Goal: Navigation & Orientation: Find specific page/section

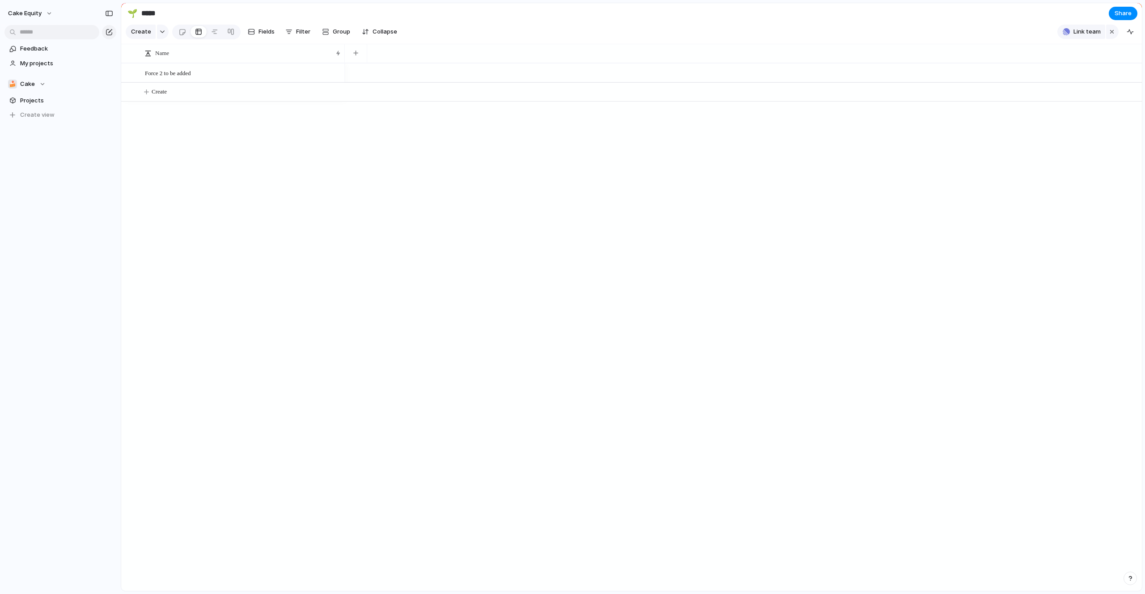
click at [266, 180] on div "Force 2 to be added Create" at bounding box center [631, 327] width 1020 height 528
click at [21, 96] on span "Projects" at bounding box center [66, 100] width 93 height 9
click at [46, 60] on span "My projects" at bounding box center [66, 63] width 93 height 9
click at [37, 81] on div "🍰 Cake" at bounding box center [27, 84] width 38 height 9
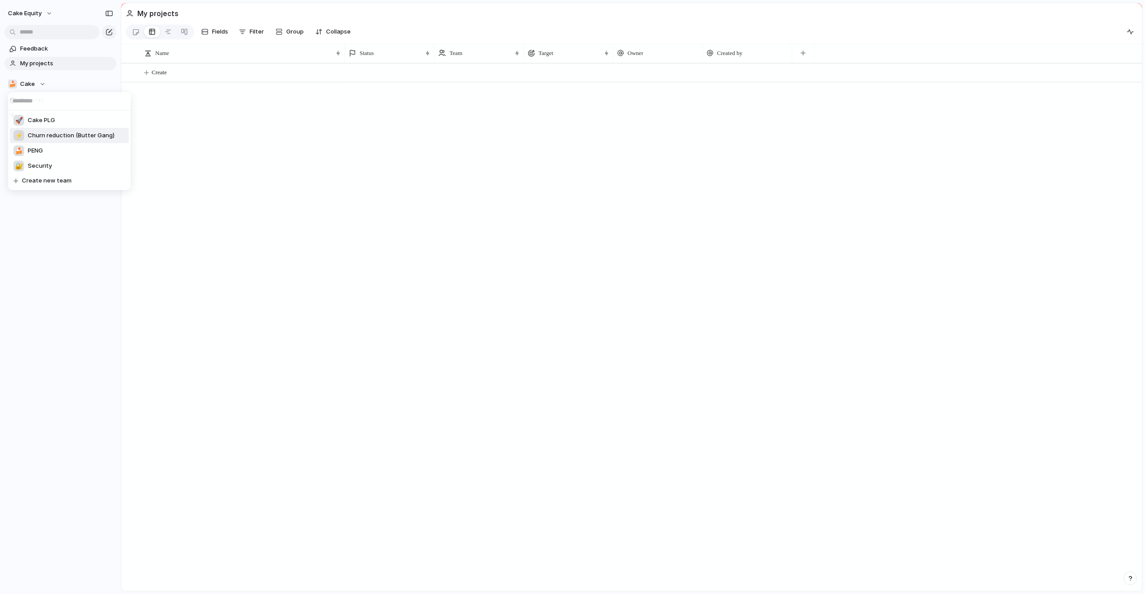
click at [76, 140] on div "⚡ Churn reduction (Butter Gang)" at bounding box center [63, 135] width 101 height 11
click at [64, 82] on span "Churn reduction (Butter Gang)" at bounding box center [61, 84] width 82 height 9
click at [59, 148] on li "🍰 [PERSON_NAME]" at bounding box center [69, 150] width 119 height 15
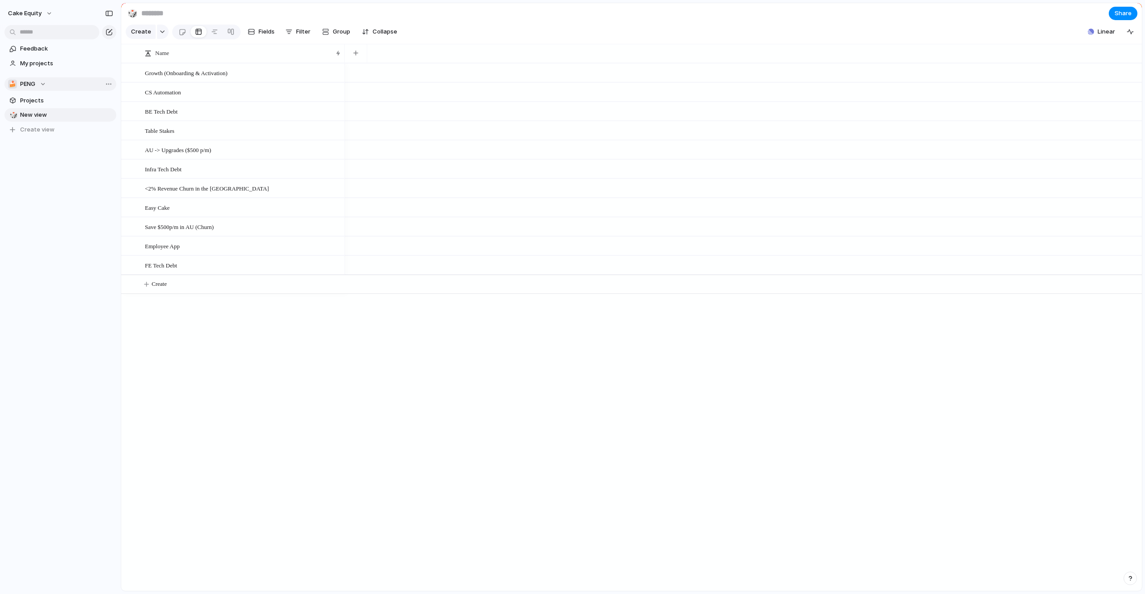
click at [54, 85] on button "🍰 [PERSON_NAME]" at bounding box center [60, 83] width 112 height 13
click at [60, 170] on li "🔐 Security" at bounding box center [69, 165] width 119 height 15
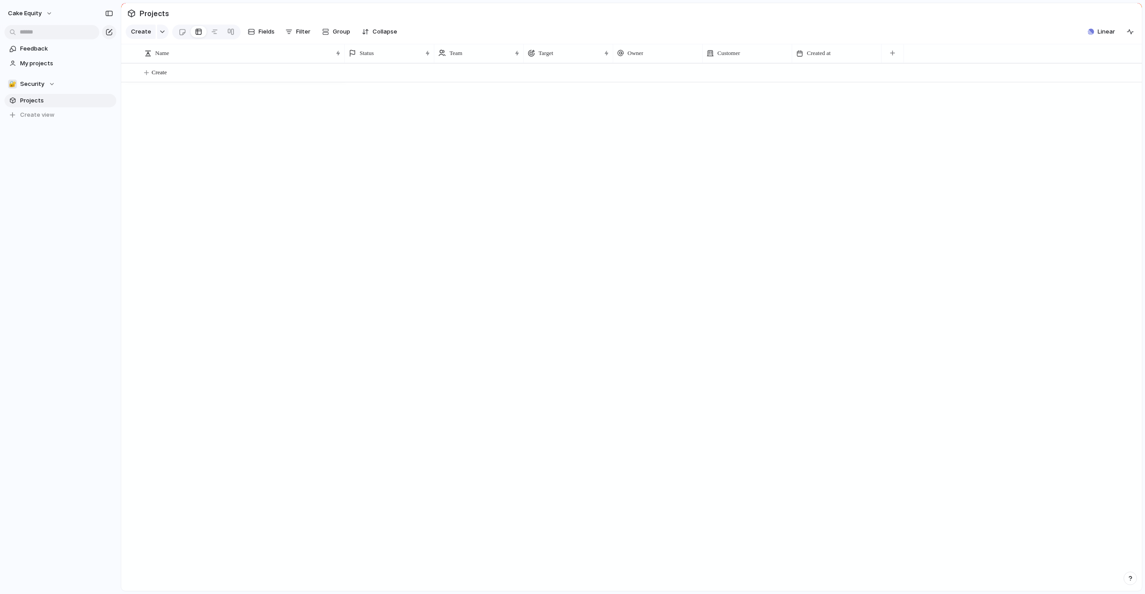
click at [48, 253] on div "Cake Equity Feedback My projects 🔐 Security Projects To pick up a draggable ite…" at bounding box center [60, 297] width 121 height 594
click at [33, 57] on link "My projects" at bounding box center [60, 63] width 112 height 13
drag, startPoint x: 41, startPoint y: 109, endPoint x: 39, endPoint y: 92, distance: 16.6
click at [40, 92] on section "🔐 Security Projects To pick up a draggable item, press the space bar. While dra…" at bounding box center [60, 96] width 121 height 52
click at [38, 93] on section "🔐 Security Projects To pick up a draggable item, press the space bar. While dra…" at bounding box center [60, 96] width 121 height 52
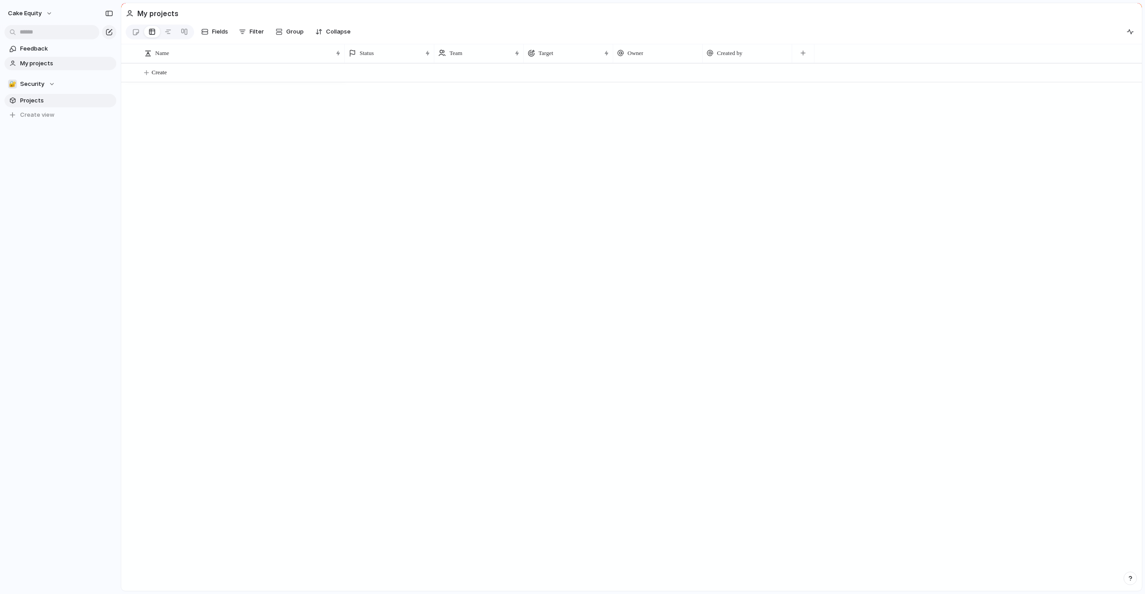
click at [31, 100] on span "Projects" at bounding box center [66, 100] width 93 height 9
click at [47, 13] on button "Cake Equity" at bounding box center [30, 13] width 53 height 14
click at [52, 74] on li "Sign out" at bounding box center [43, 76] width 74 height 14
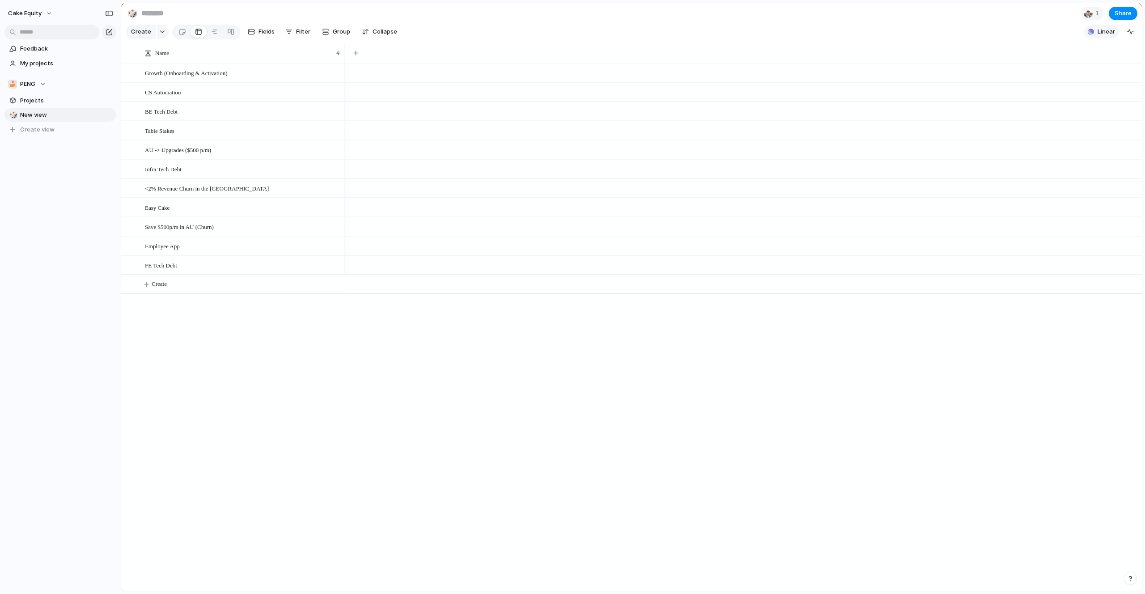
click at [1095, 34] on button "Linear" at bounding box center [1101, 31] width 34 height 13
click at [1095, 34] on div "Projects 0 Add all ✅️ In sync with Linear Show Linear field in view" at bounding box center [572, 297] width 1145 height 594
click at [112, 13] on div "button" at bounding box center [109, 13] width 8 height 6
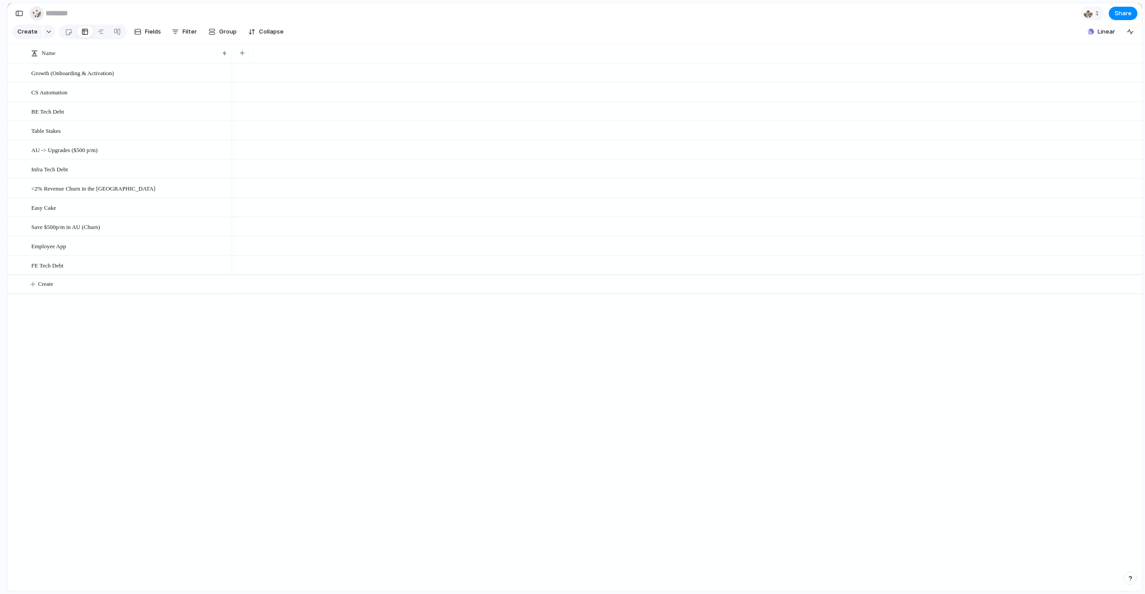
click at [30, 12] on button "🎲" at bounding box center [37, 13] width 14 height 14
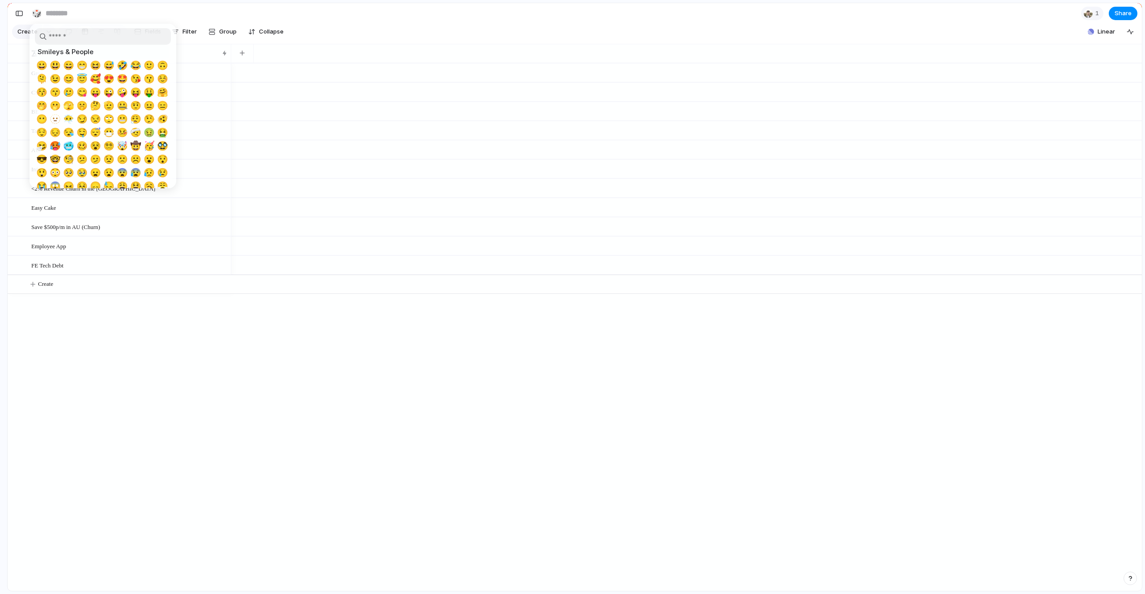
click at [23, 11] on div at bounding box center [572, 297] width 1145 height 594
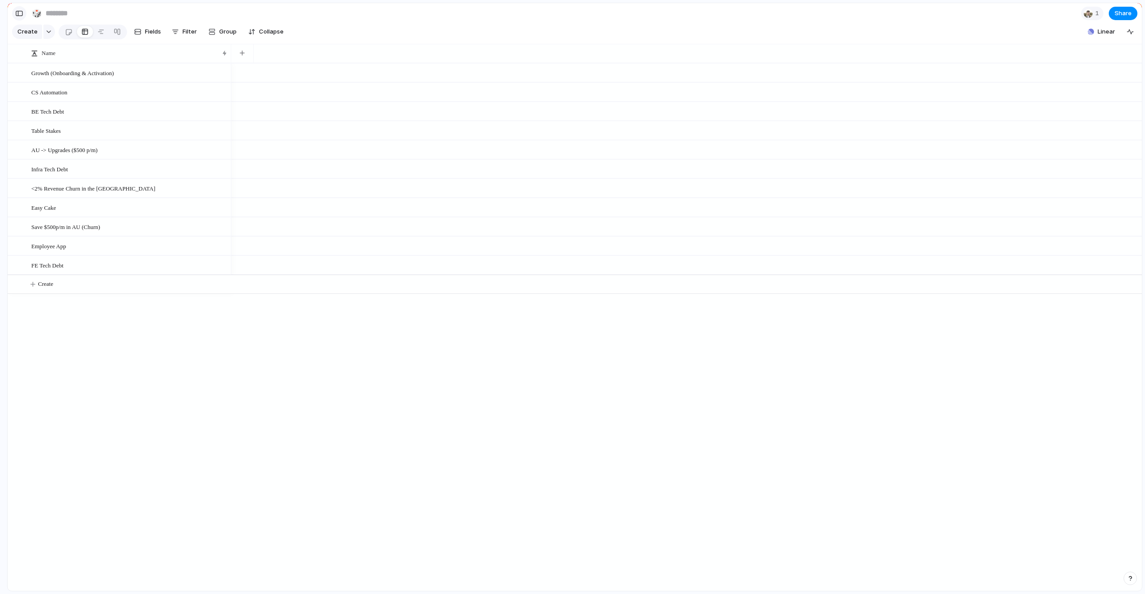
click at [21, 10] on div "button" at bounding box center [19, 13] width 8 height 6
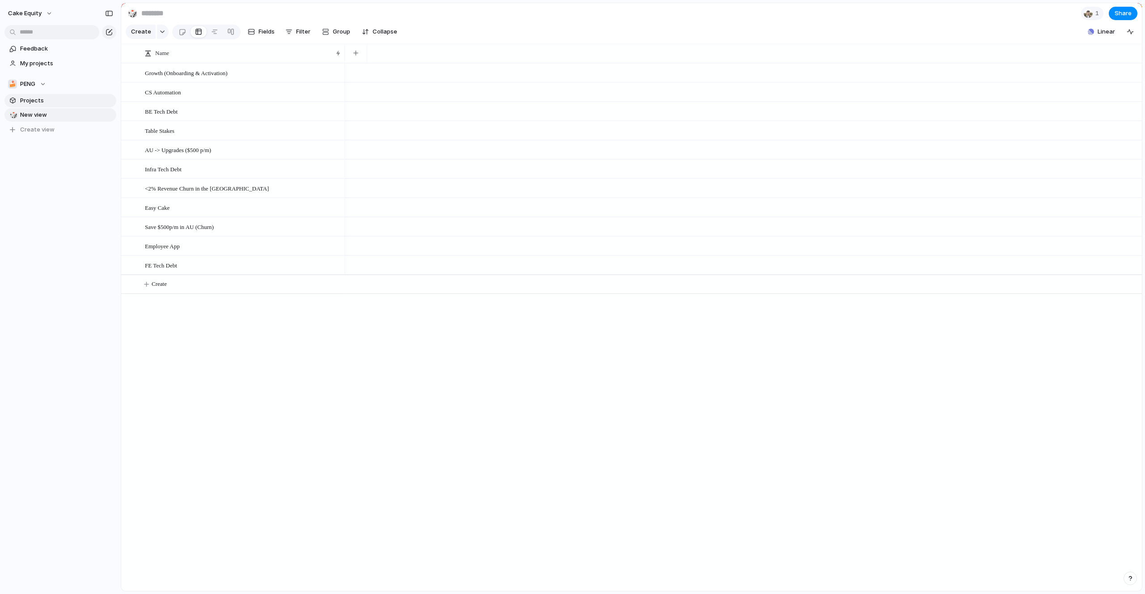
click at [51, 100] on span "Projects" at bounding box center [66, 100] width 93 height 9
click at [23, 98] on span "Projects" at bounding box center [66, 100] width 93 height 9
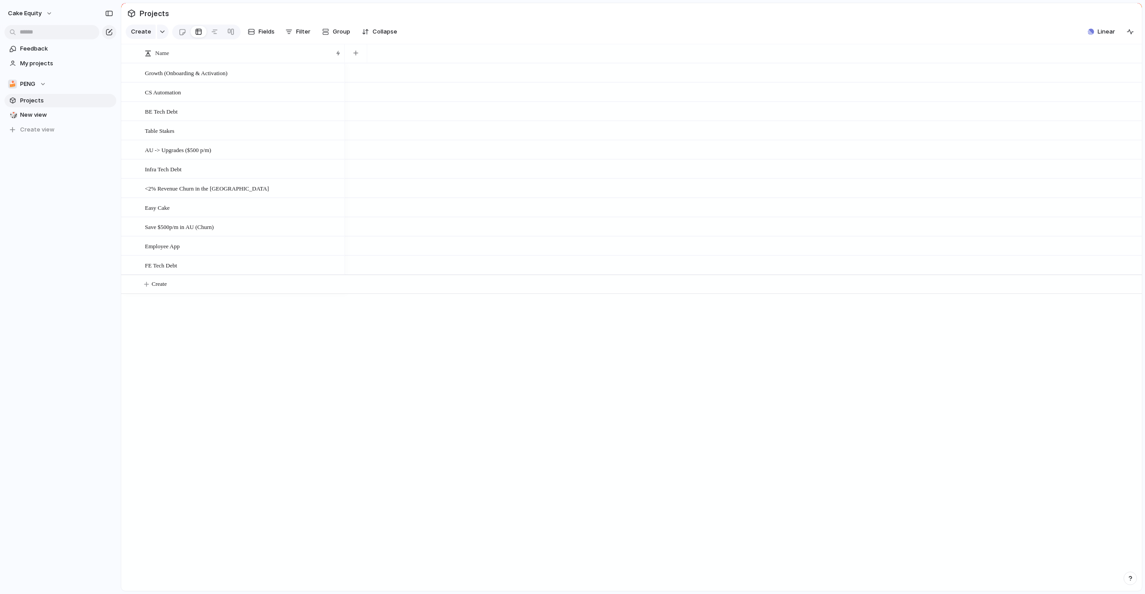
click at [51, 76] on section "🍰 PENG Projects 🎲 New view To pick up a draggable item, press the space bar. Wh…" at bounding box center [60, 103] width 121 height 66
click at [29, 80] on span "PENG" at bounding box center [27, 84] width 15 height 9
click at [71, 159] on li "🔐 Security" at bounding box center [69, 165] width 119 height 15
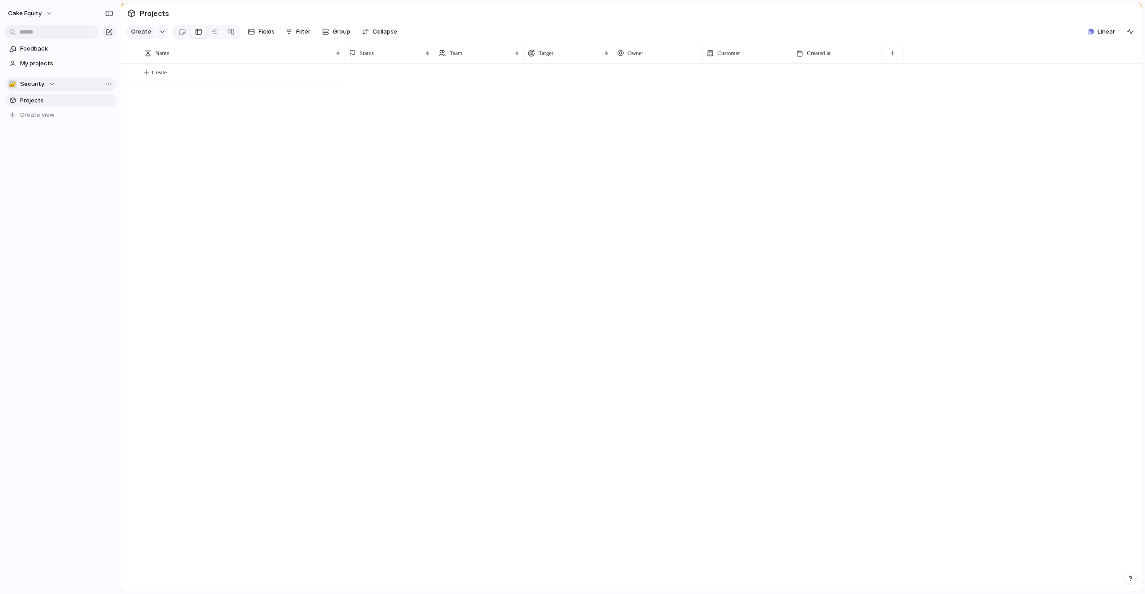
click at [42, 86] on span "Security" at bounding box center [32, 84] width 24 height 9
click at [42, 118] on span "Cake PLG" at bounding box center [41, 119] width 27 height 9
click at [40, 62] on span "My projects" at bounding box center [66, 63] width 93 height 9
click at [25, 90] on section "🚀 Cake PLG Projects 🎯 Grouping To pick up a draggable item, press the space bar…" at bounding box center [60, 103] width 121 height 66
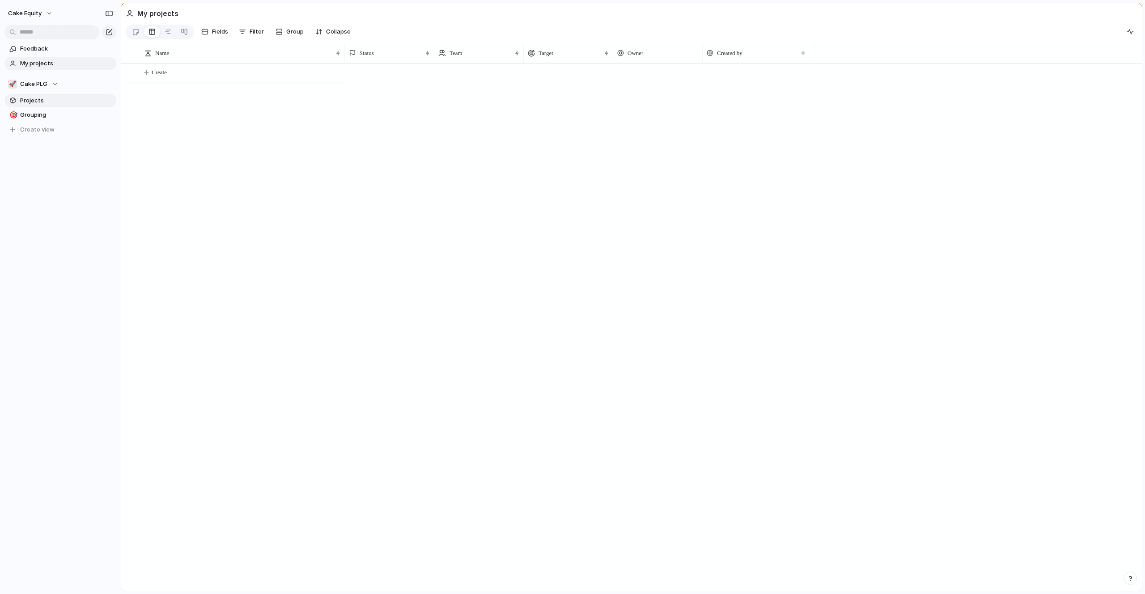
click at [24, 94] on link "Projects" at bounding box center [60, 100] width 112 height 13
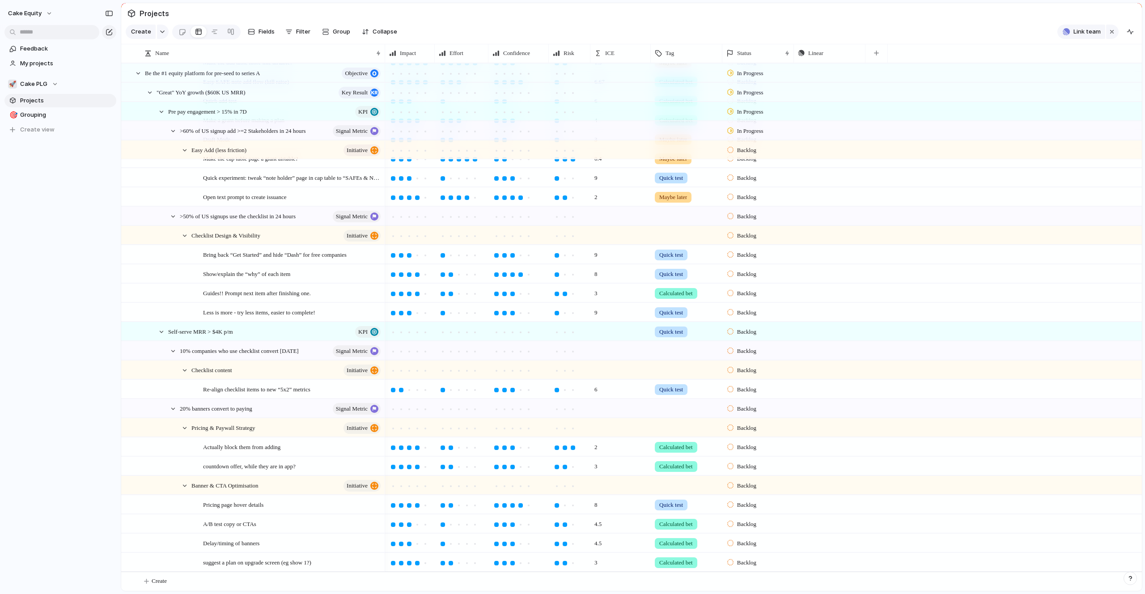
scroll to position [402, 0]
click at [1113, 37] on div "button" at bounding box center [1111, 31] width 7 height 11
click at [30, 115] on span "Grouping" at bounding box center [66, 114] width 93 height 9
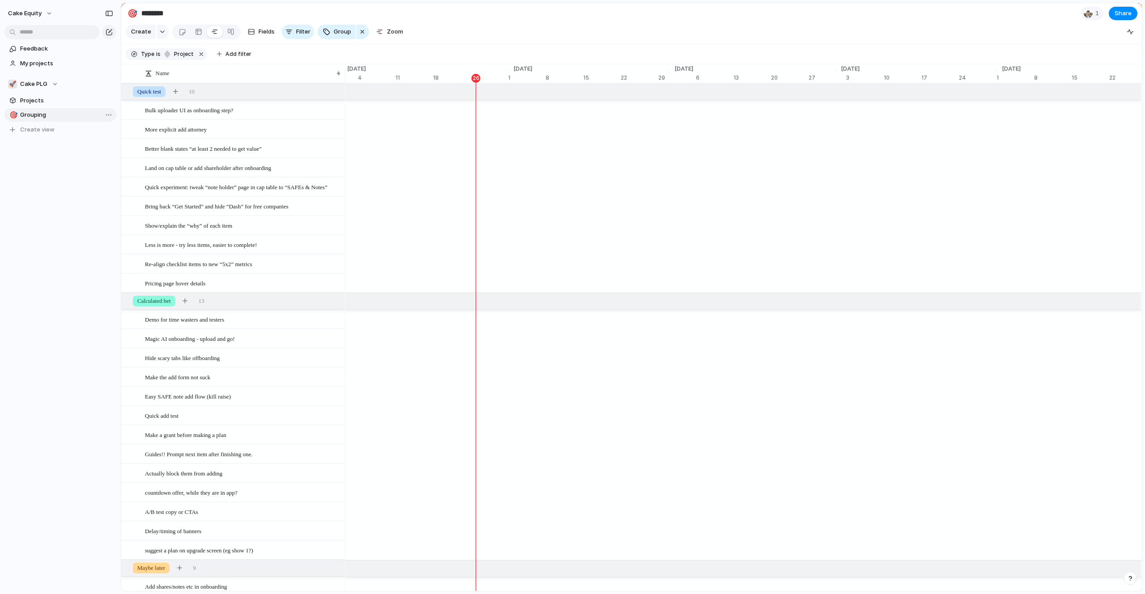
scroll to position [0, 5885]
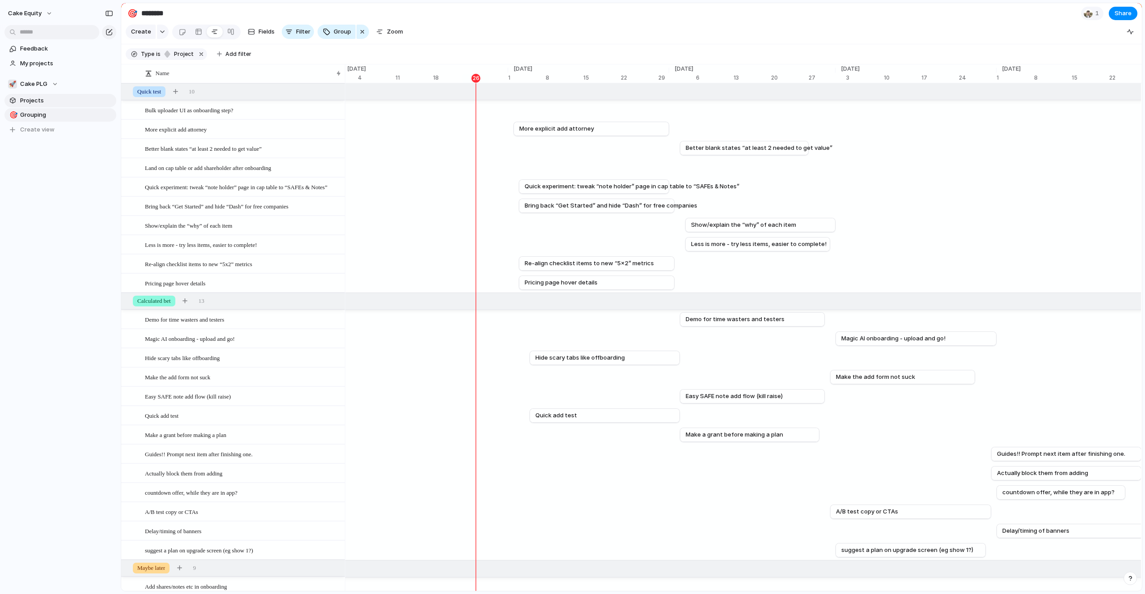
click at [35, 104] on span "Projects" at bounding box center [66, 100] width 93 height 9
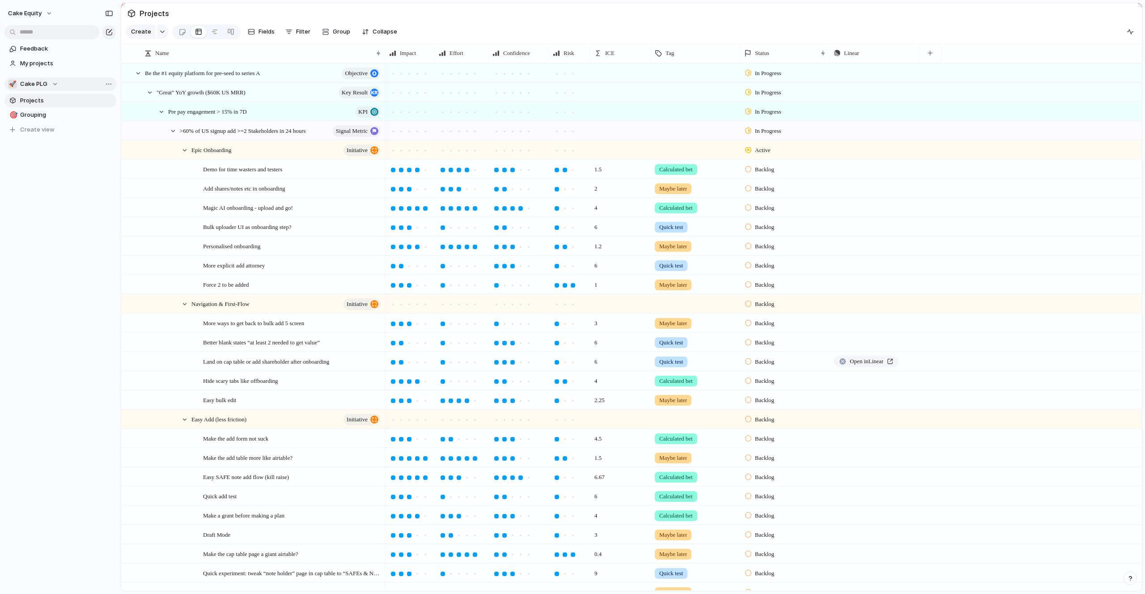
click at [42, 88] on button "🚀 Cake PLG" at bounding box center [60, 83] width 112 height 13
click at [45, 116] on span "Cake PLG" at bounding box center [41, 119] width 27 height 9
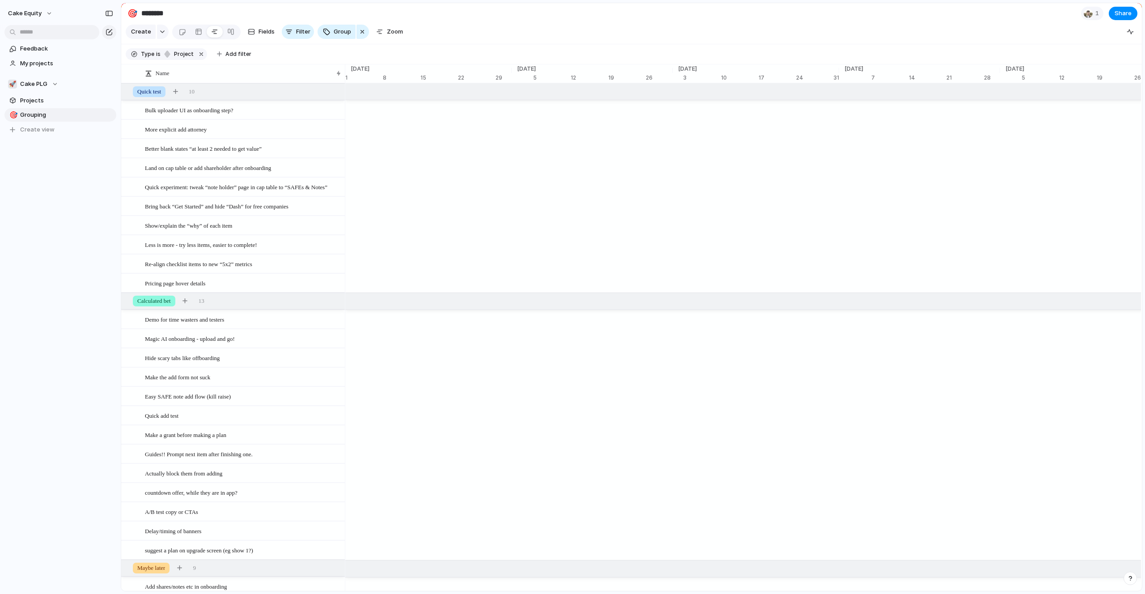
click at [51, 189] on div "Feedback My projects 🚀 Cake PLG Projects 🎯 Grouping To pick up a draggable item…" at bounding box center [60, 104] width 121 height 209
click at [58, 104] on span "Projects" at bounding box center [66, 100] width 93 height 9
